Goal: Task Accomplishment & Management: Manage account settings

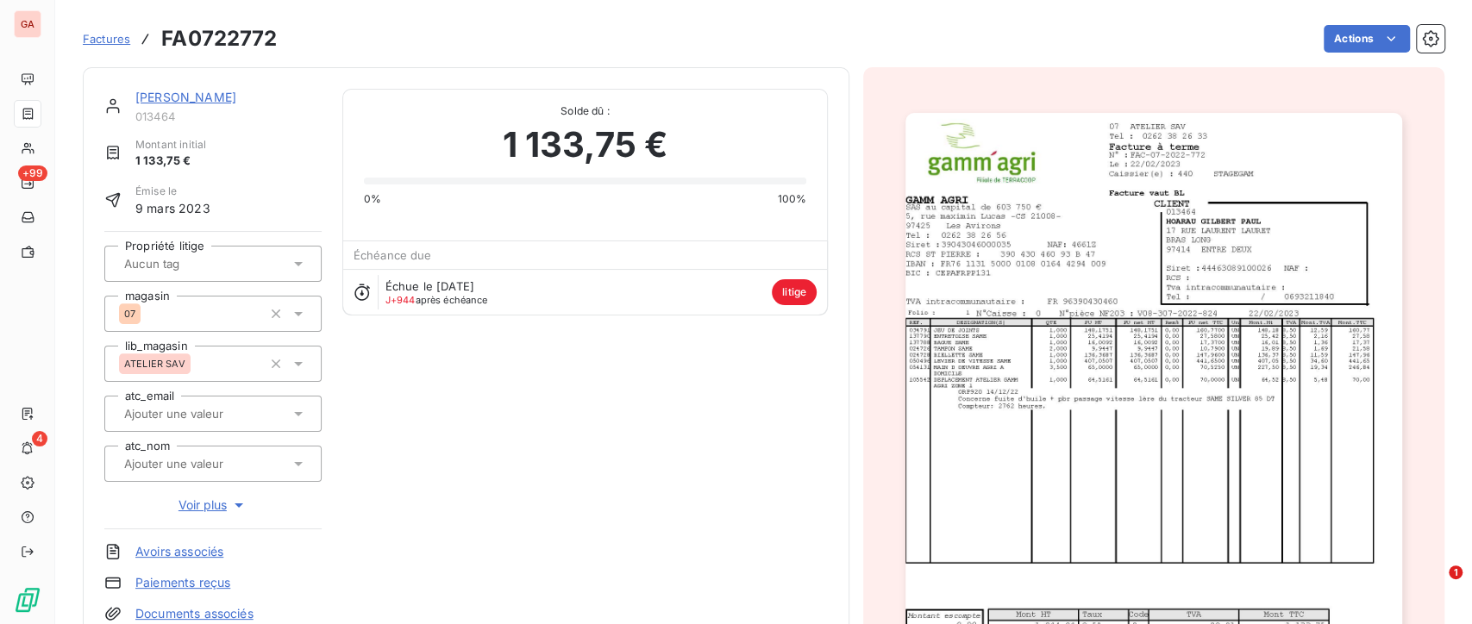
click at [168, 97] on link "[PERSON_NAME]" at bounding box center [185, 97] width 101 height 15
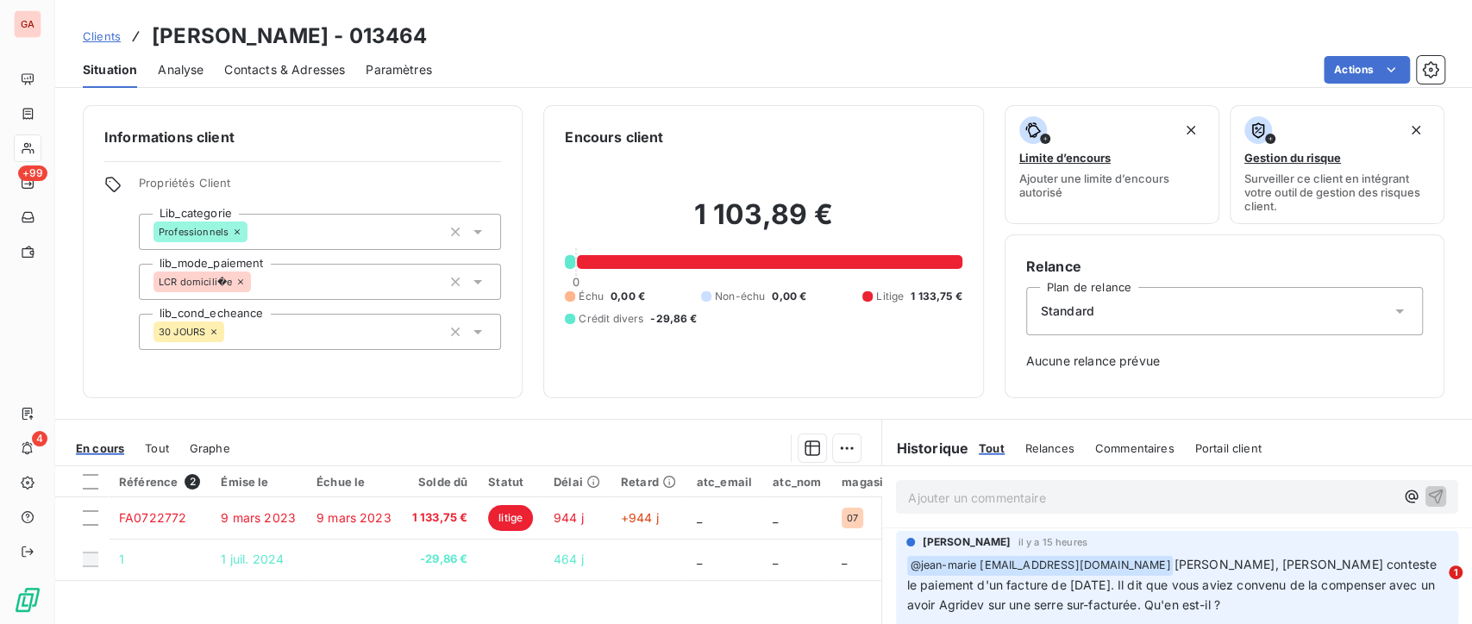
click at [327, 81] on div "Contacts & Adresses" at bounding box center [284, 70] width 121 height 36
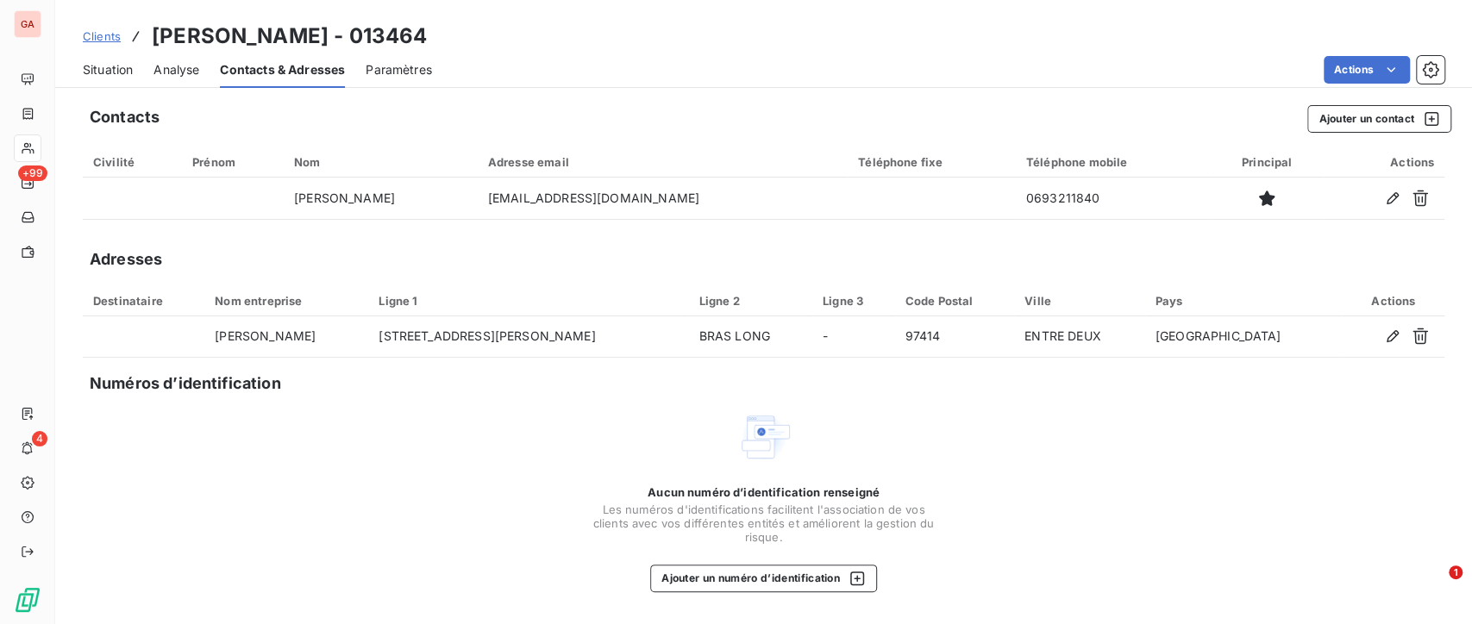
click at [101, 76] on span "Situation" at bounding box center [108, 69] width 50 height 17
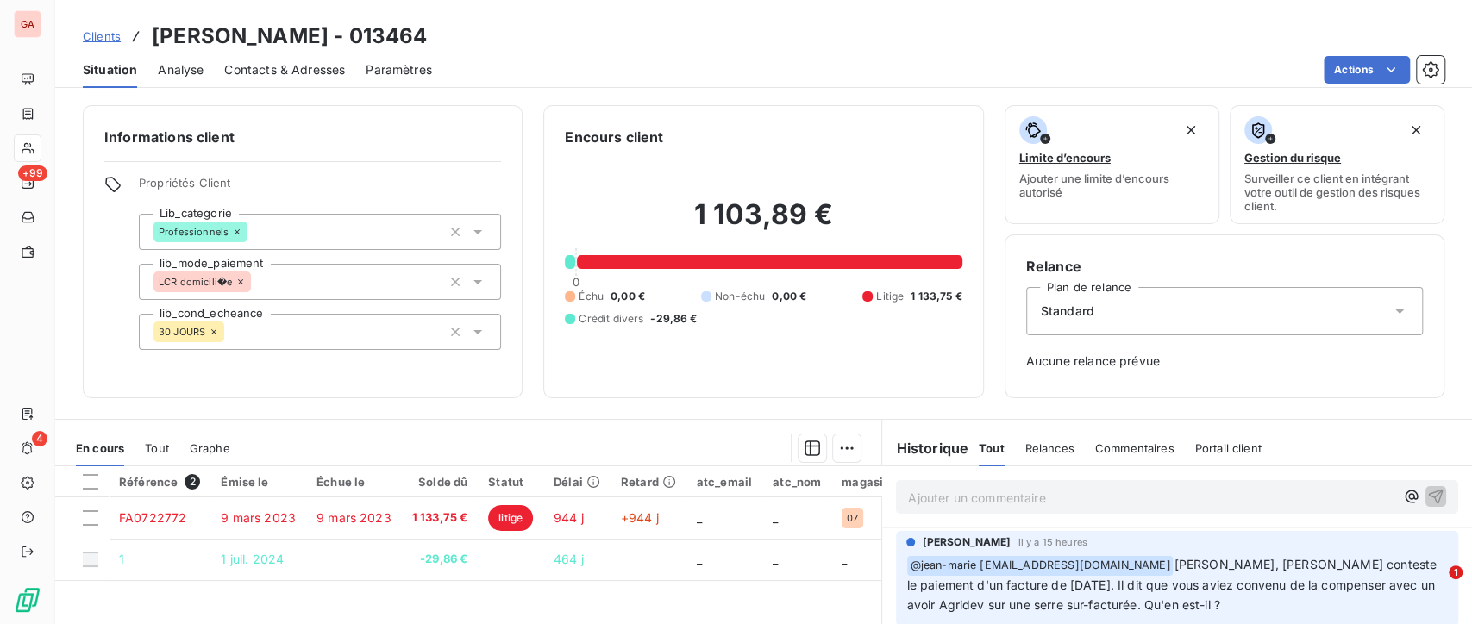
scroll to position [96, 0]
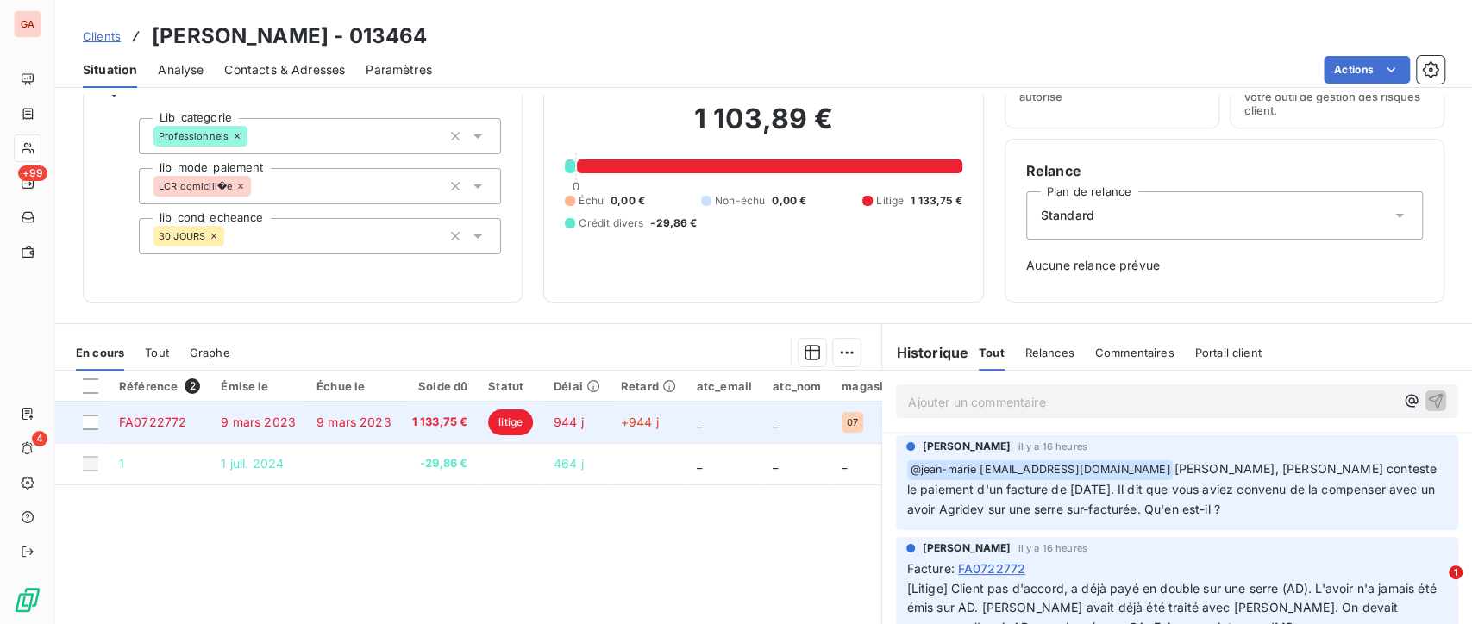
click at [91, 412] on td at bounding box center [81, 422] width 53 height 41
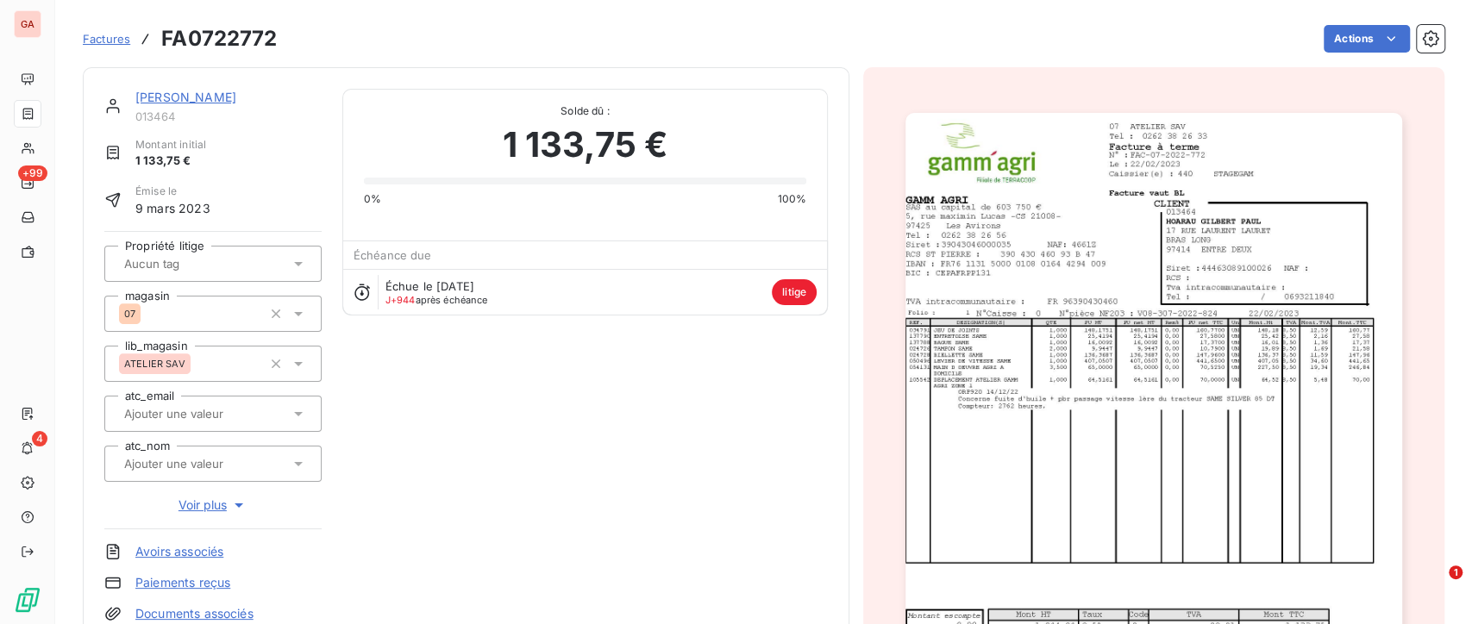
click at [110, 40] on span "Factures" at bounding box center [106, 39] width 47 height 14
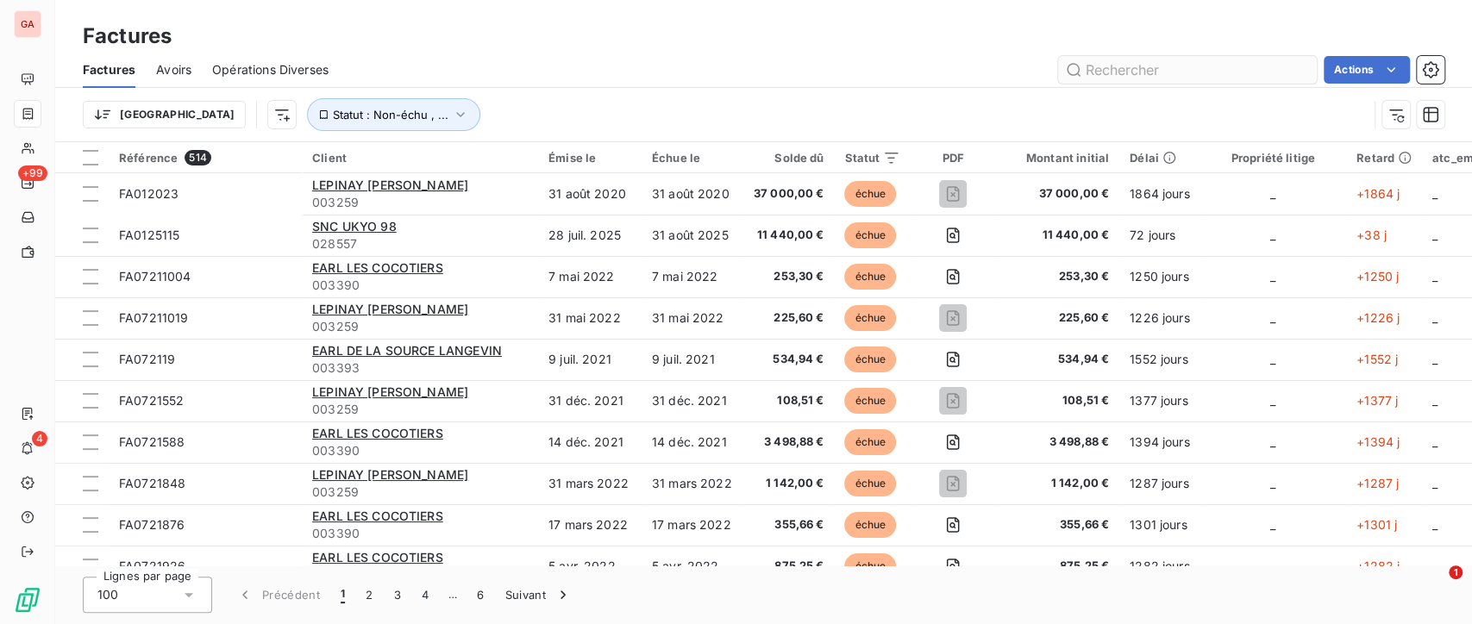
click at [1183, 67] on input "text" at bounding box center [1187, 70] width 259 height 28
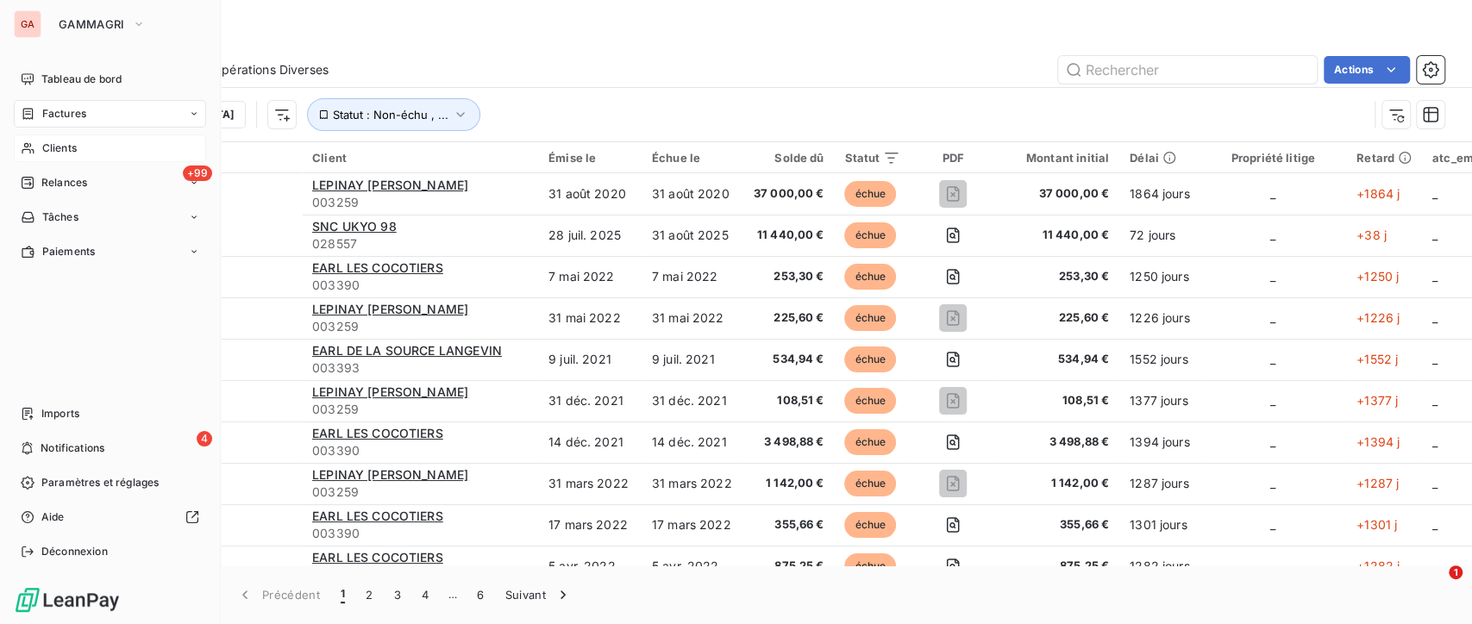
click at [54, 155] on span "Clients" at bounding box center [59, 149] width 35 height 16
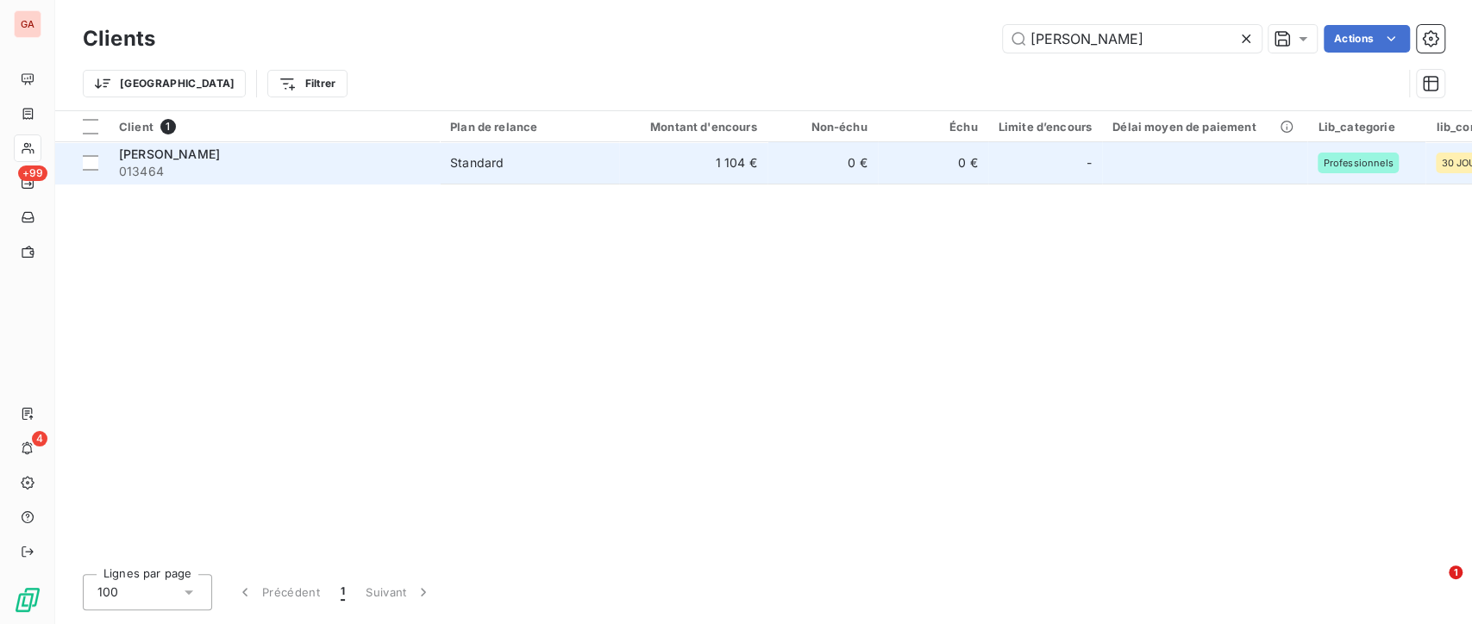
click at [563, 158] on span "Standard" at bounding box center [529, 162] width 159 height 17
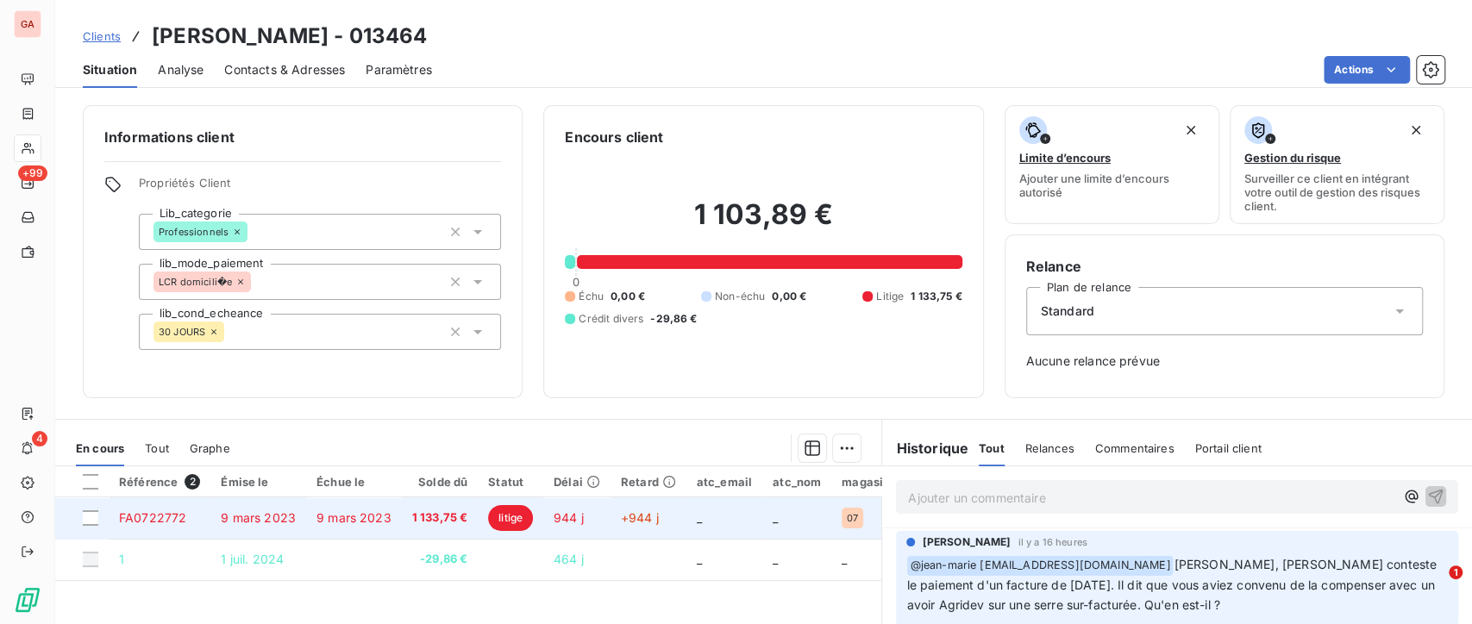
click at [95, 508] on td at bounding box center [81, 518] width 53 height 41
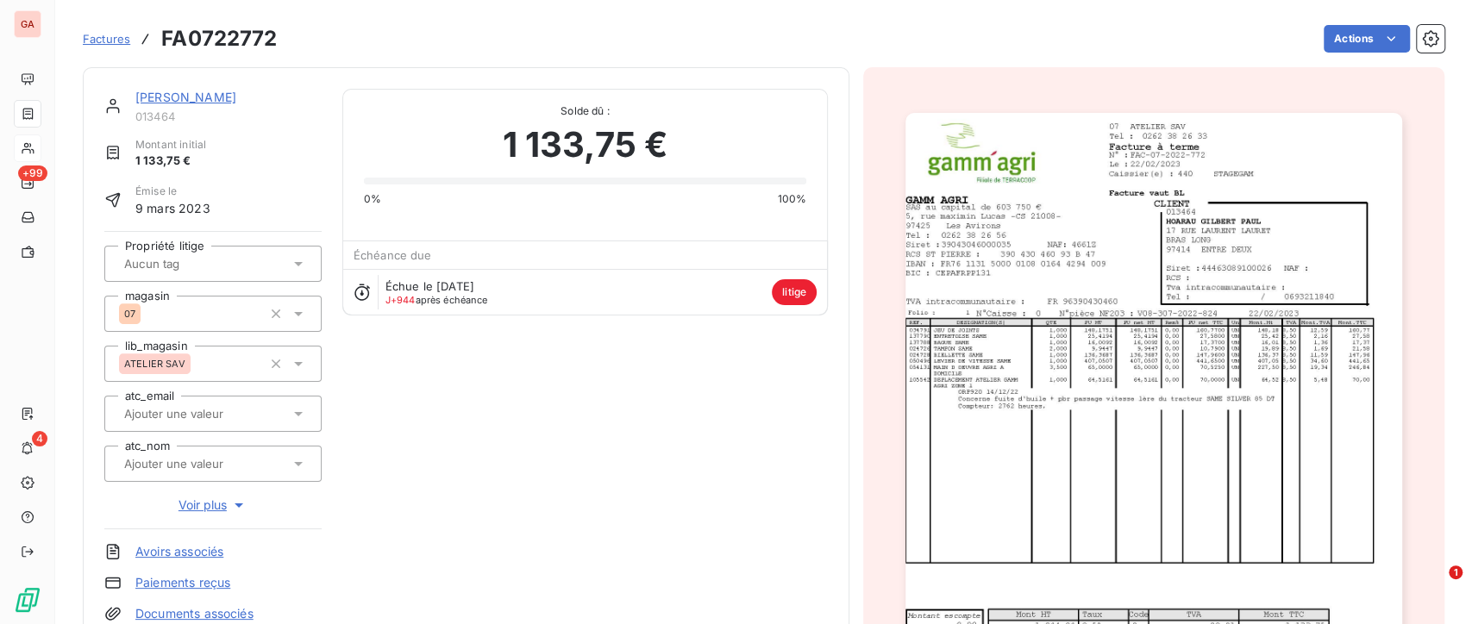
click at [794, 298] on span "litige" at bounding box center [794, 292] width 45 height 26
click at [553, 282] on div "Échue le [DATE] J+944 après échéance litige" at bounding box center [585, 292] width 484 height 46
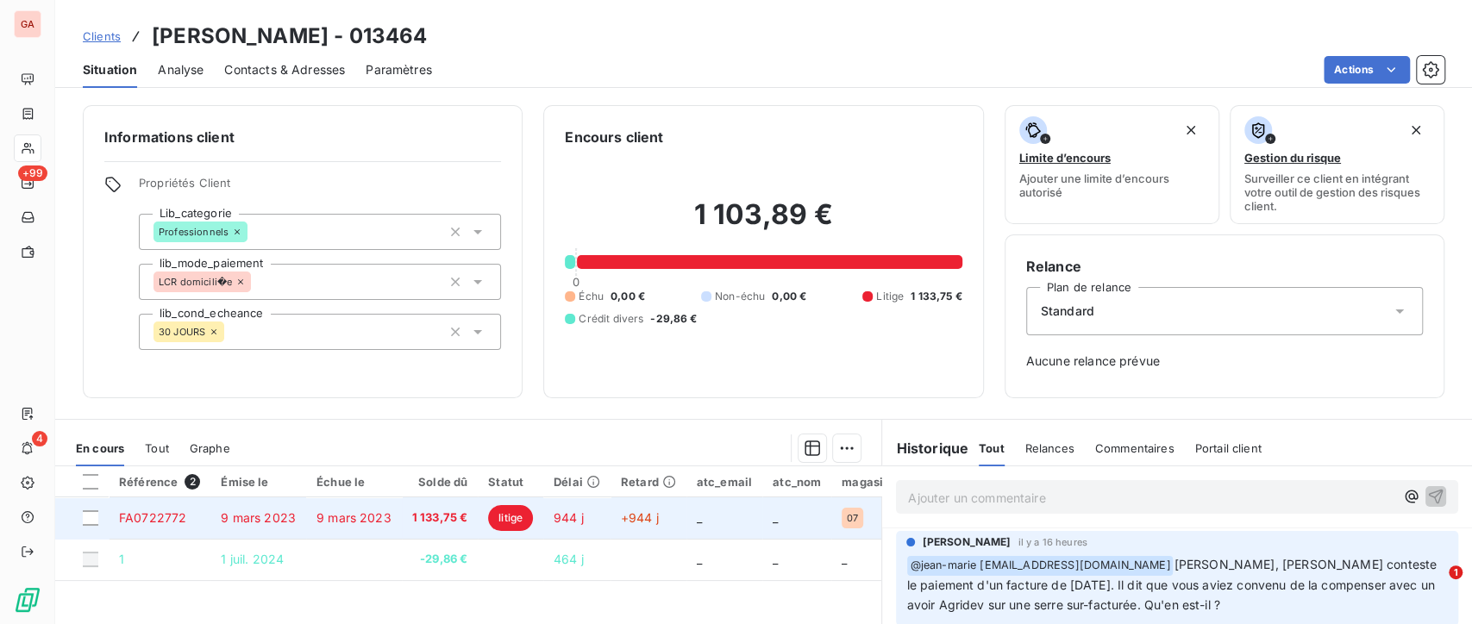
click at [814, 523] on td "_" at bounding box center [797, 518] width 69 height 41
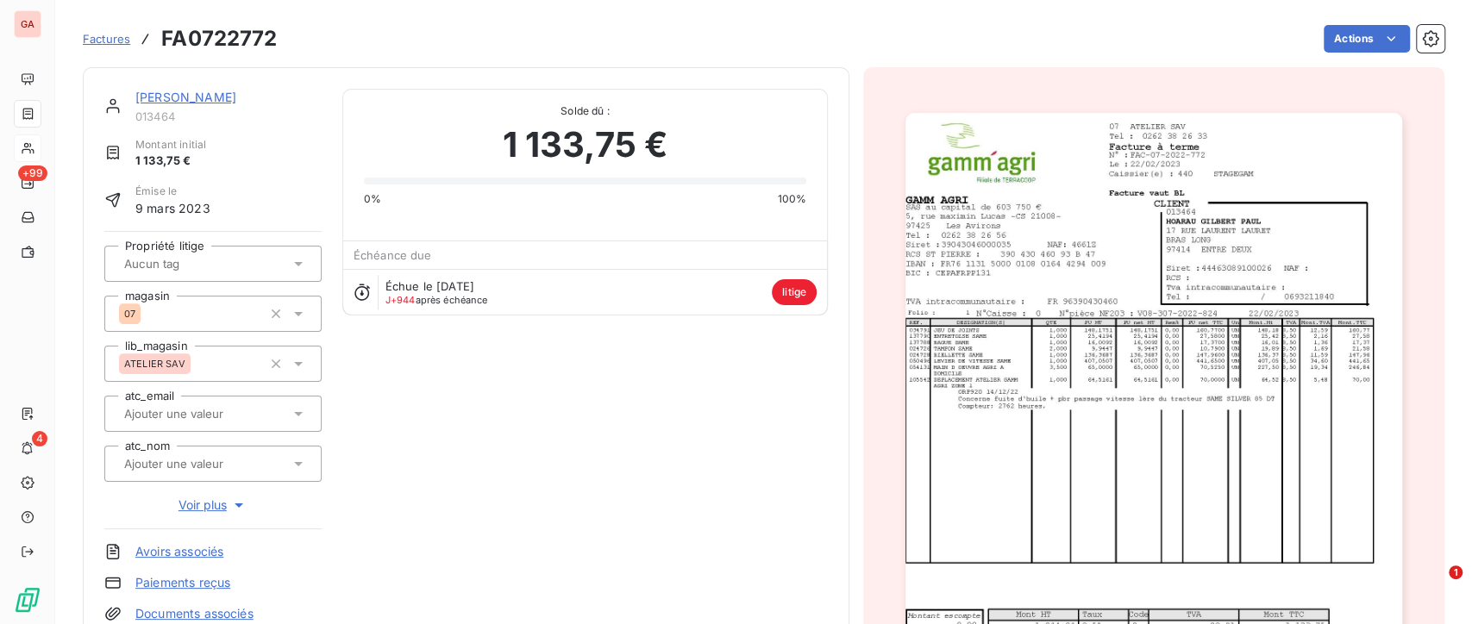
click at [598, 302] on div "Échue le [DATE] J+944 après échéance litige" at bounding box center [585, 292] width 484 height 46
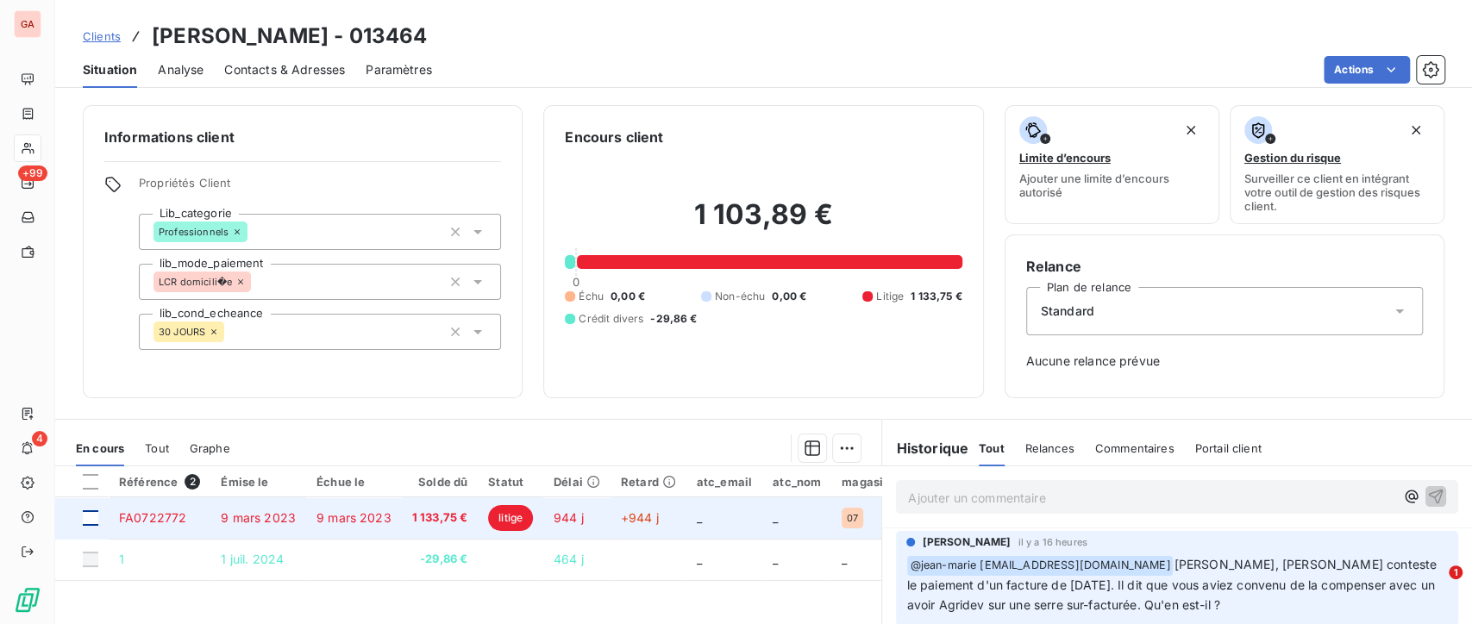
click at [92, 522] on div at bounding box center [91, 519] width 16 height 16
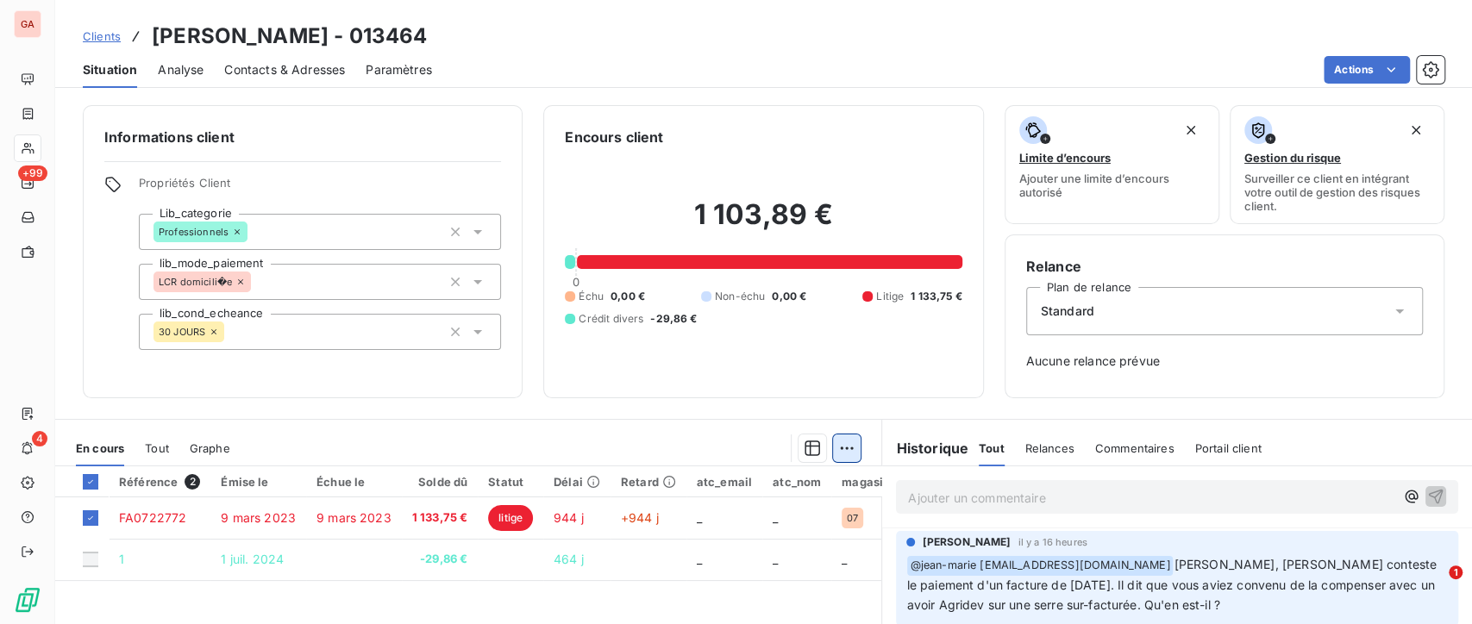
click at [844, 449] on html "GA +99 4 Clients [PERSON_NAME] - 013464 Situation Analyse Contacts & Adresses P…" at bounding box center [736, 312] width 1472 height 624
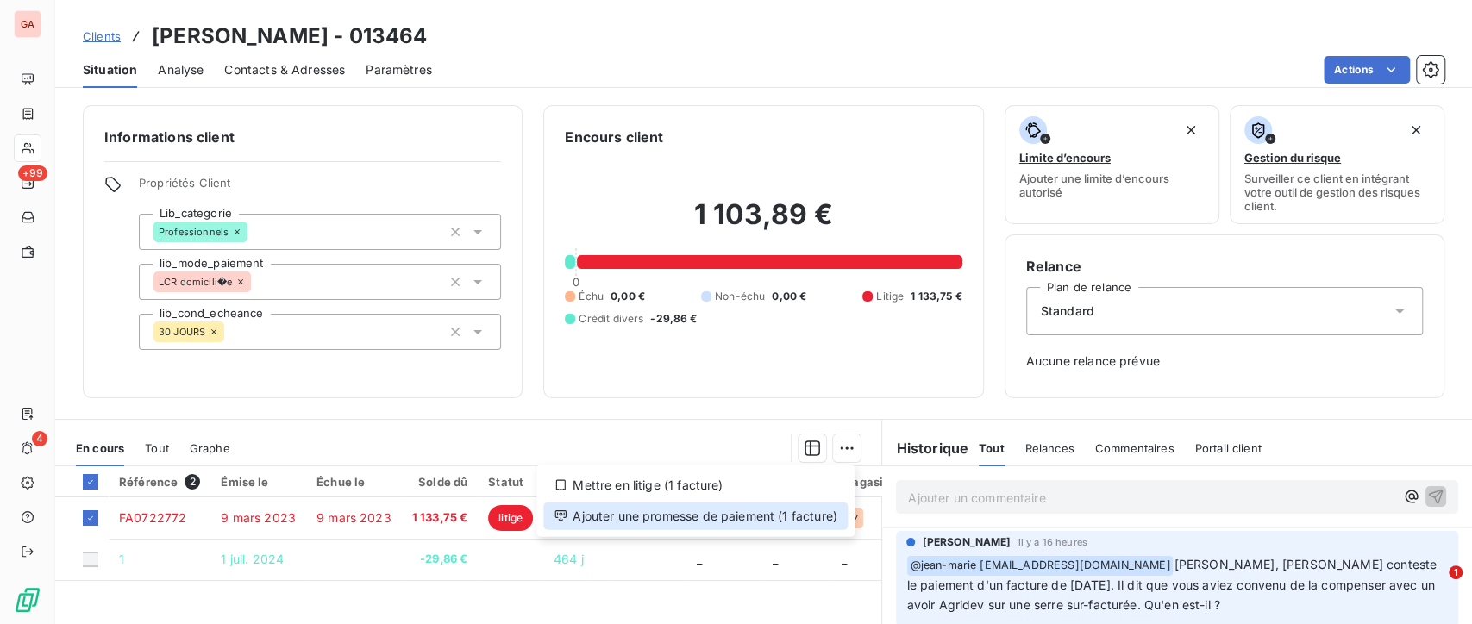
click at [707, 514] on div "Ajouter une promesse de paiement (1 facture)" at bounding box center [695, 517] width 304 height 28
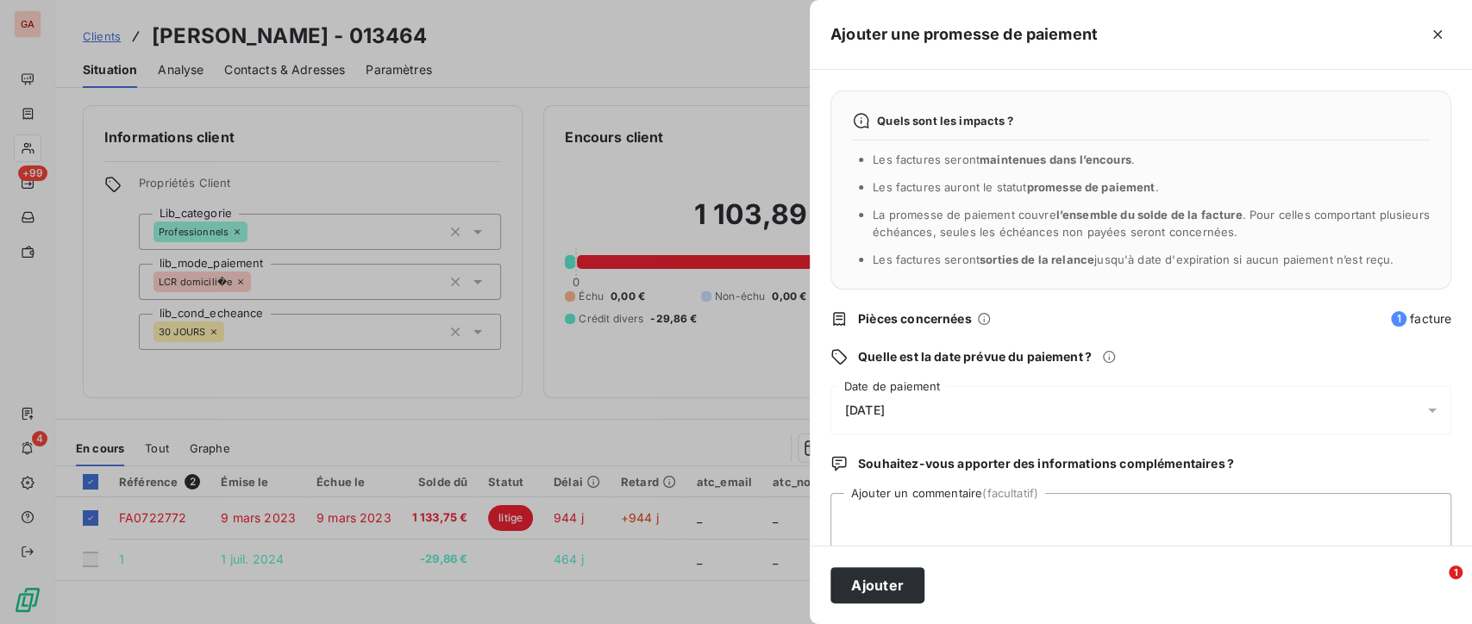
click at [1319, 407] on div "[DATE]" at bounding box center [1141, 410] width 621 height 48
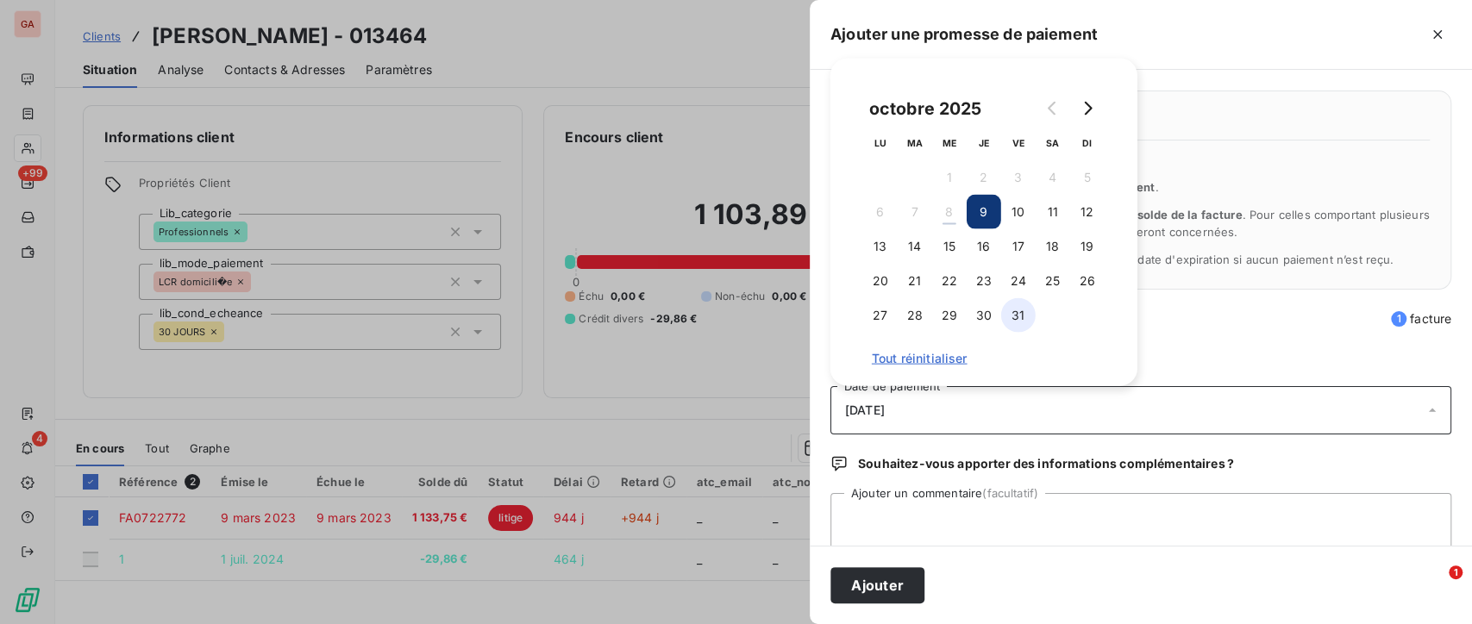
click at [1027, 312] on button "31" at bounding box center [1018, 315] width 35 height 35
click at [907, 533] on textarea "Ajouter un commentaire (facultatif)" at bounding box center [1141, 526] width 621 height 66
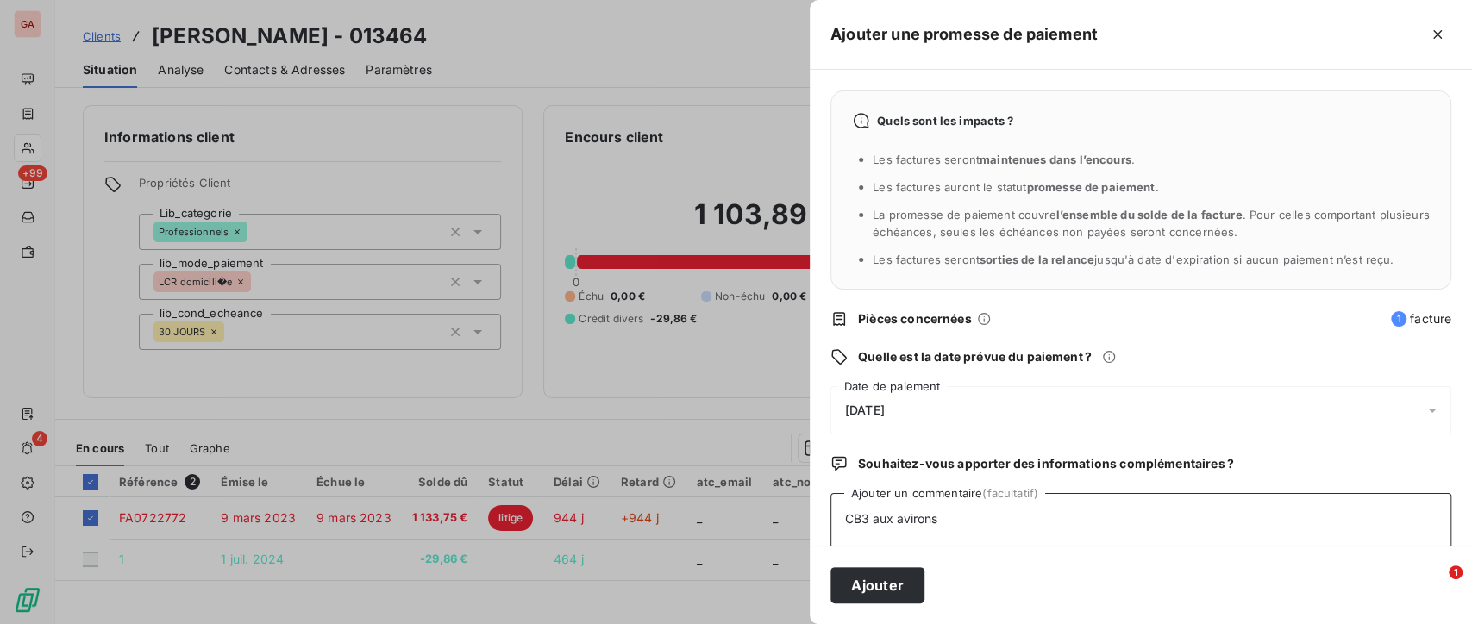
click at [901, 515] on textarea "CB3 aux avirons" at bounding box center [1141, 526] width 621 height 66
type textarea "CB3 aux Avirons"
click at [897, 578] on button "Ajouter" at bounding box center [878, 586] width 94 height 36
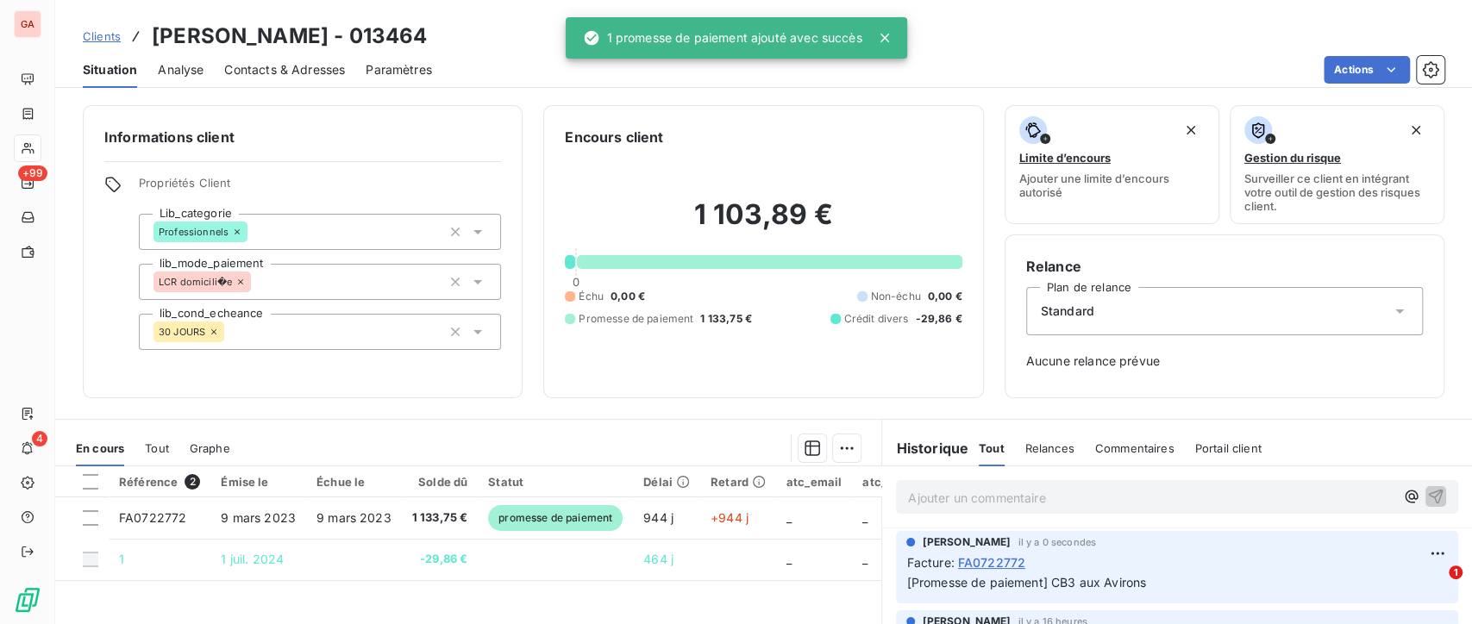
scroll to position [96, 0]
